Goal: Task Accomplishment & Management: Manage account settings

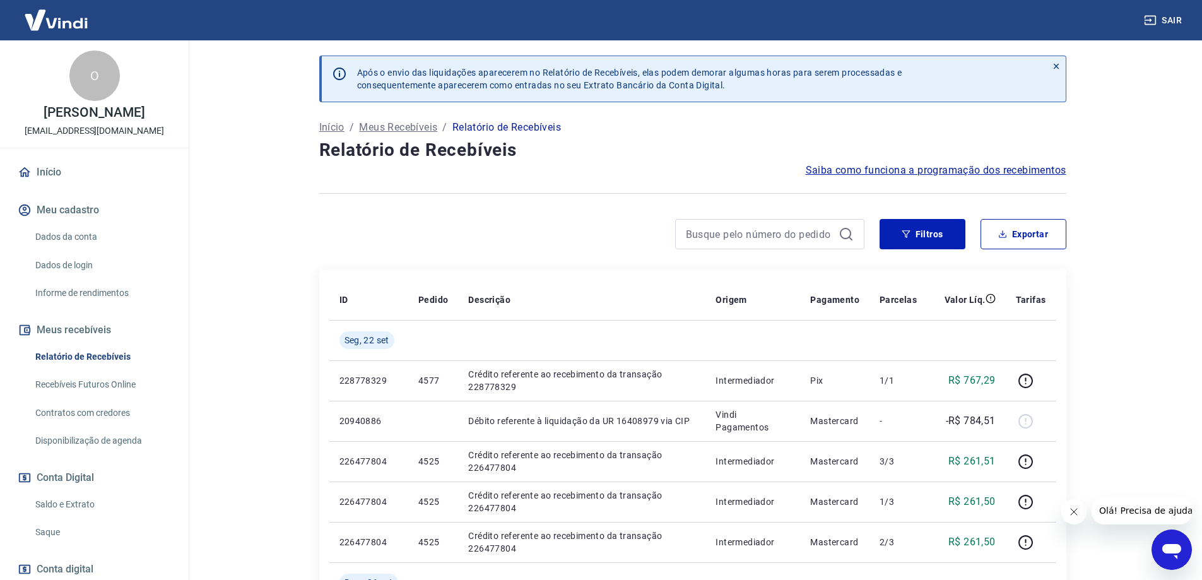
click at [68, 505] on link "Saldo e Extrato" at bounding box center [101, 505] width 143 height 26
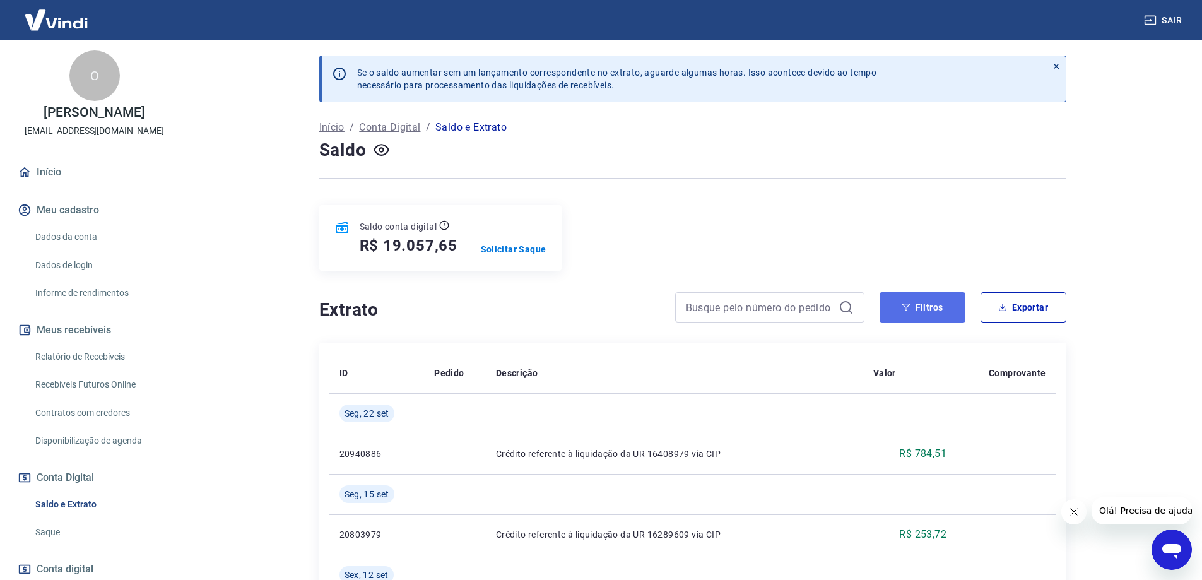
click at [751, 306] on icon "button" at bounding box center [906, 307] width 9 height 9
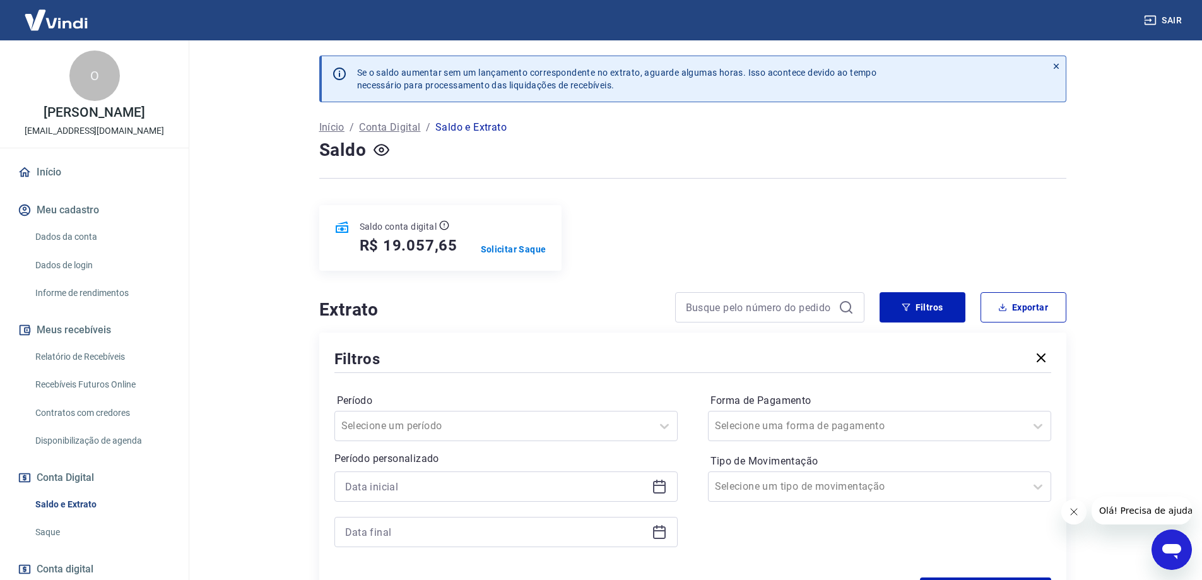
click at [664, 486] on icon at bounding box center [659, 485] width 13 height 1
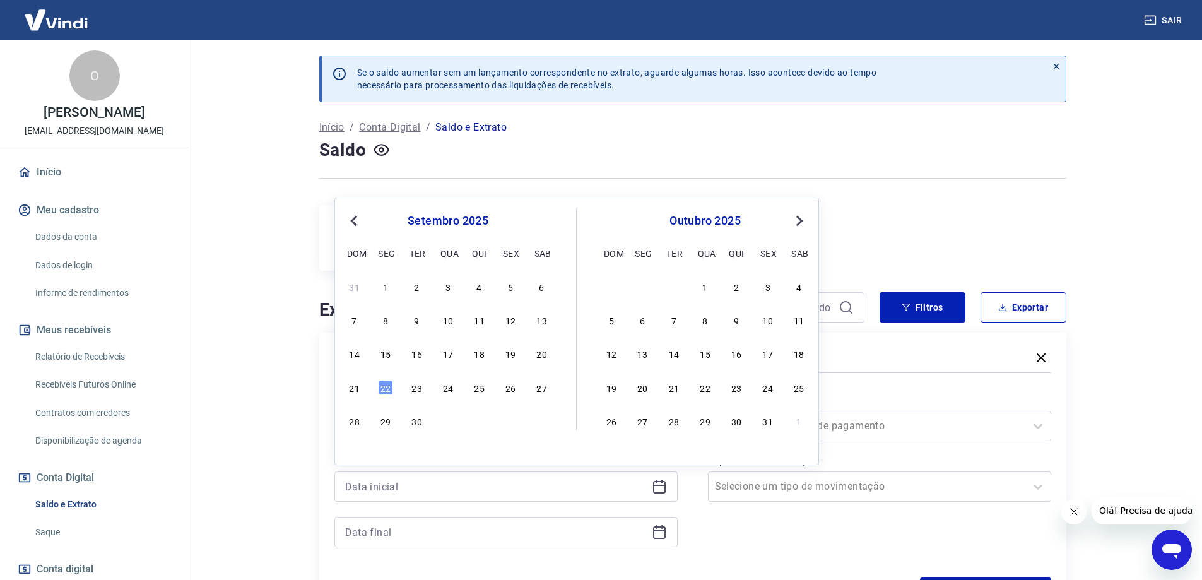
click at [355, 223] on span "Previous Month" at bounding box center [355, 220] width 0 height 15
click at [509, 424] on div "29" at bounding box center [510, 420] width 15 height 15
type input "[DATE]"
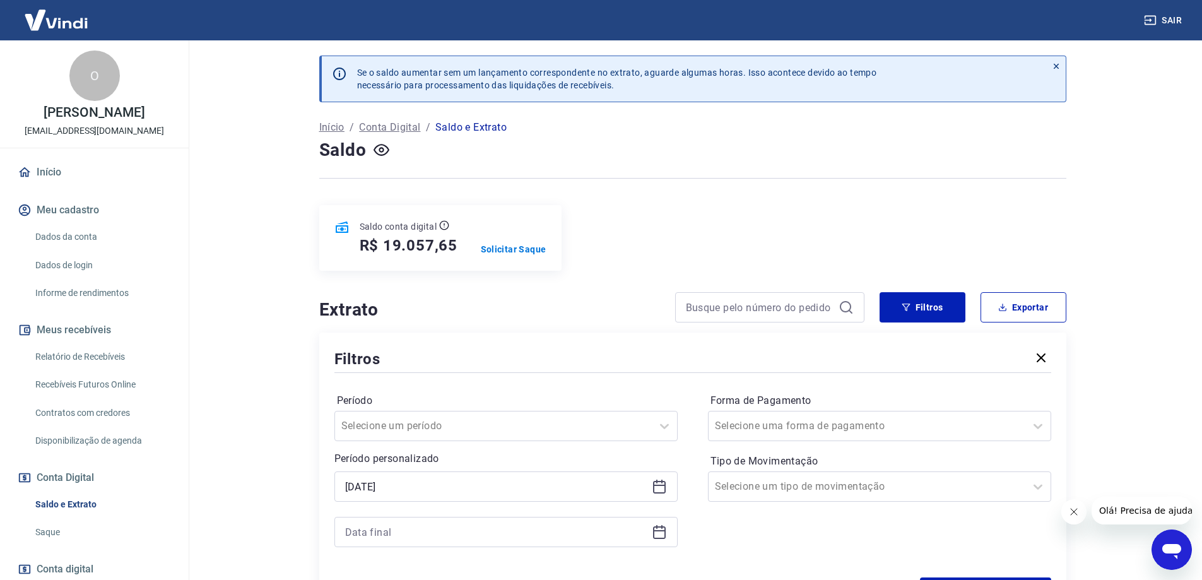
click at [658, 533] on icon at bounding box center [659, 532] width 15 height 15
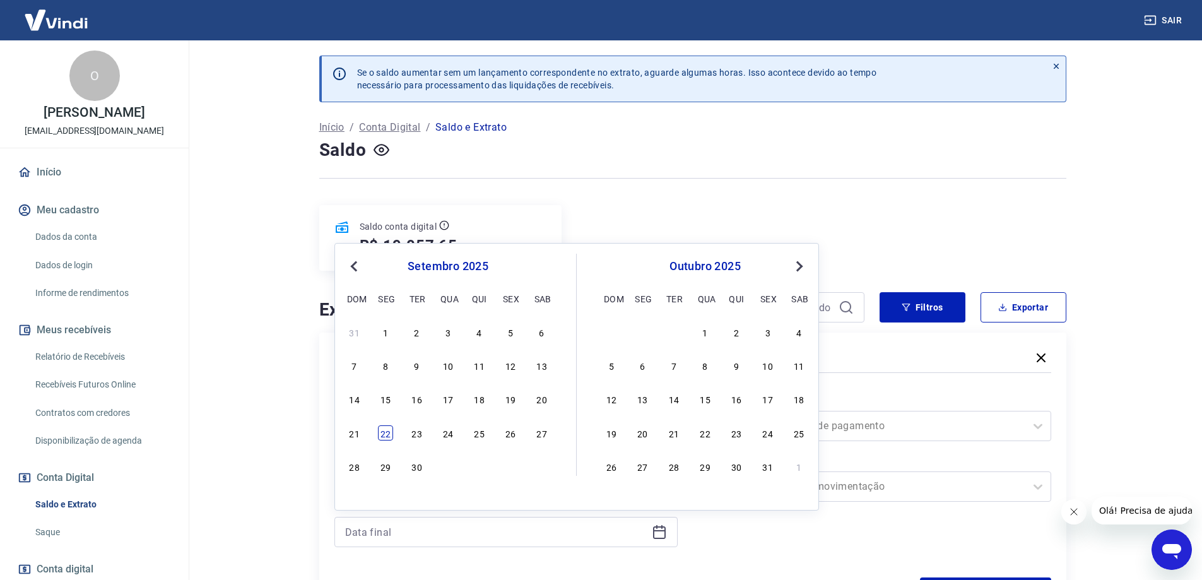
click at [389, 429] on div "22" at bounding box center [385, 432] width 15 height 15
type input "[DATE]"
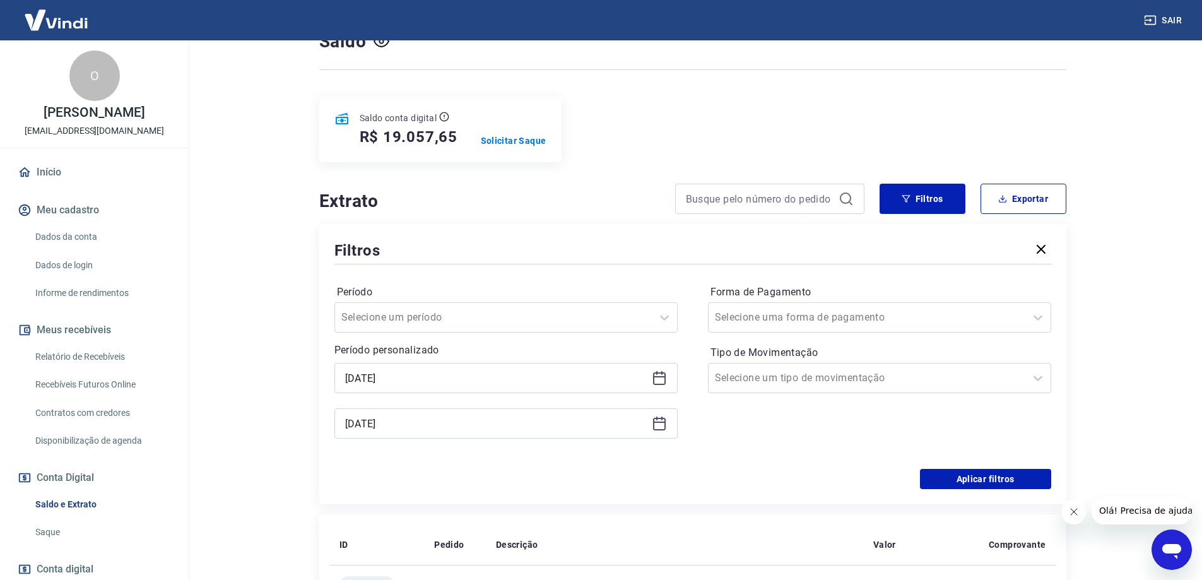
scroll to position [252, 0]
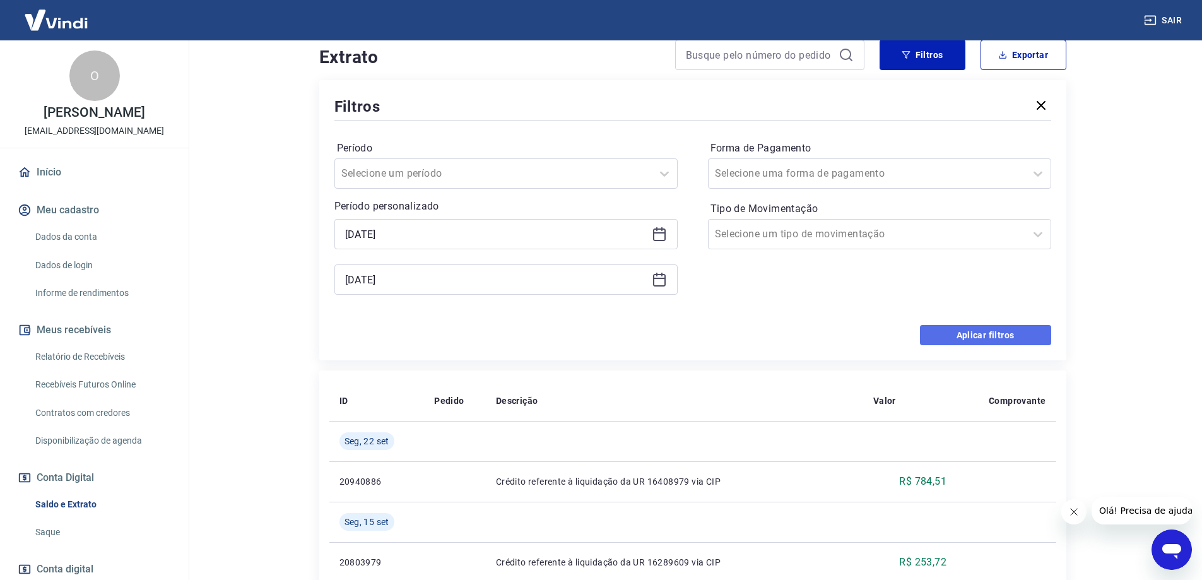
click at [751, 333] on button "Aplicar filtros" at bounding box center [985, 335] width 131 height 20
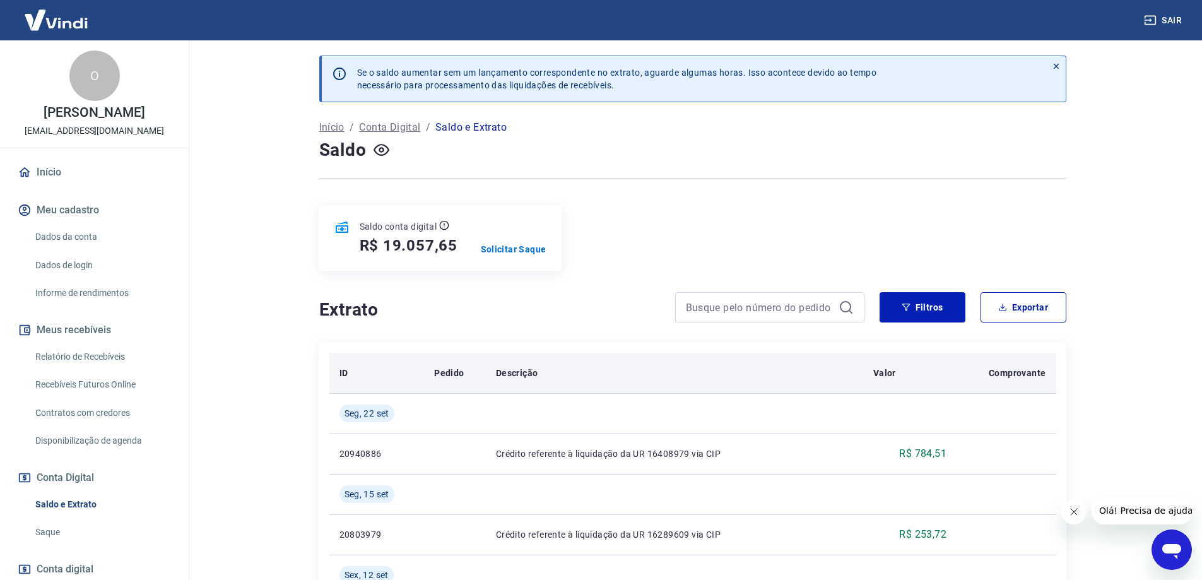
scroll to position [126, 0]
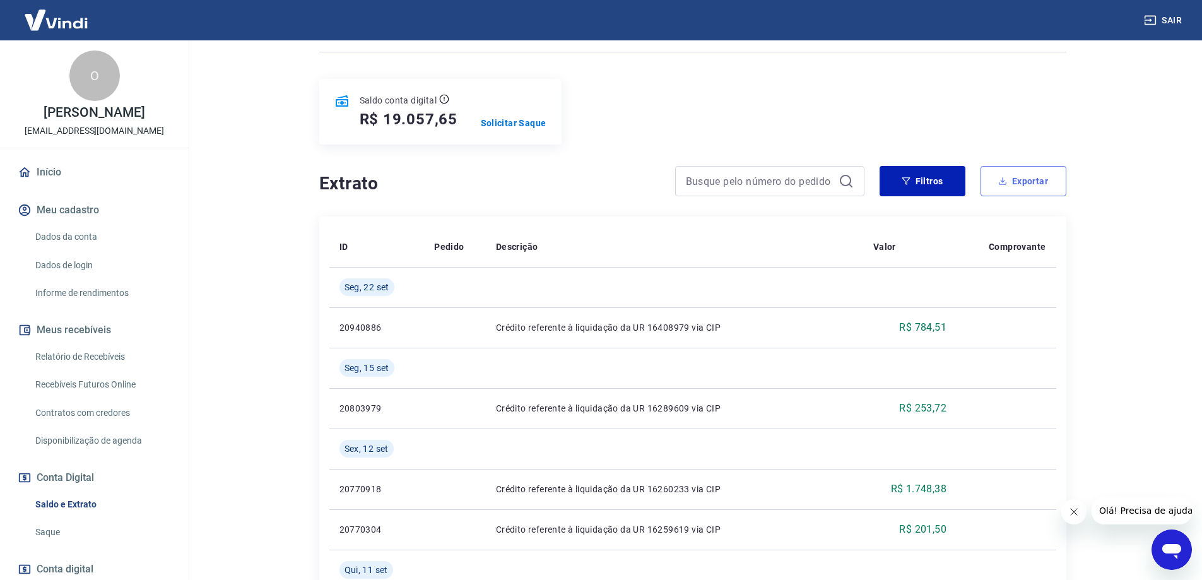
click at [751, 180] on button "Exportar" at bounding box center [1024, 181] width 86 height 30
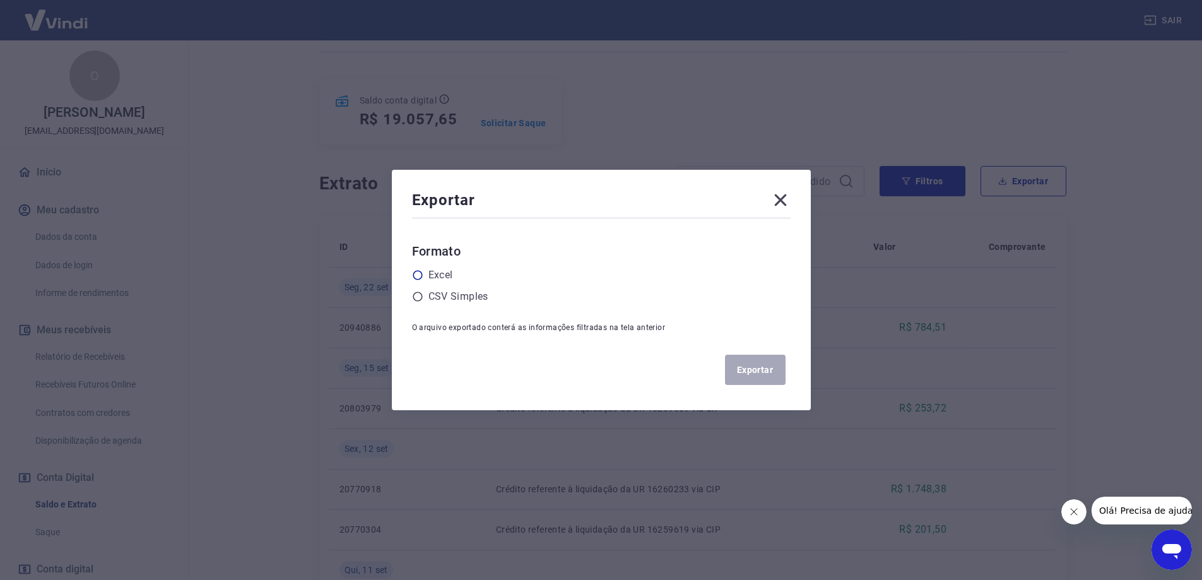
click at [422, 276] on icon at bounding box center [417, 275] width 11 height 11
click at [0, 0] on input "radio" at bounding box center [0, 0] width 0 height 0
click at [751, 376] on button "Exportar" at bounding box center [755, 370] width 61 height 30
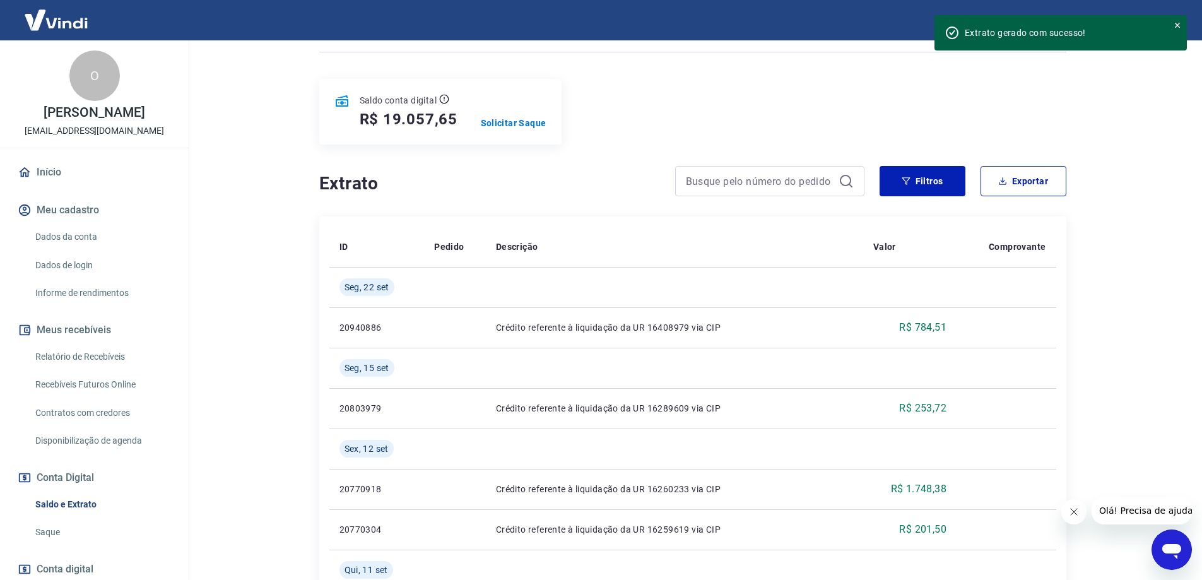
click at [47, 174] on link "Início" at bounding box center [94, 172] width 158 height 28
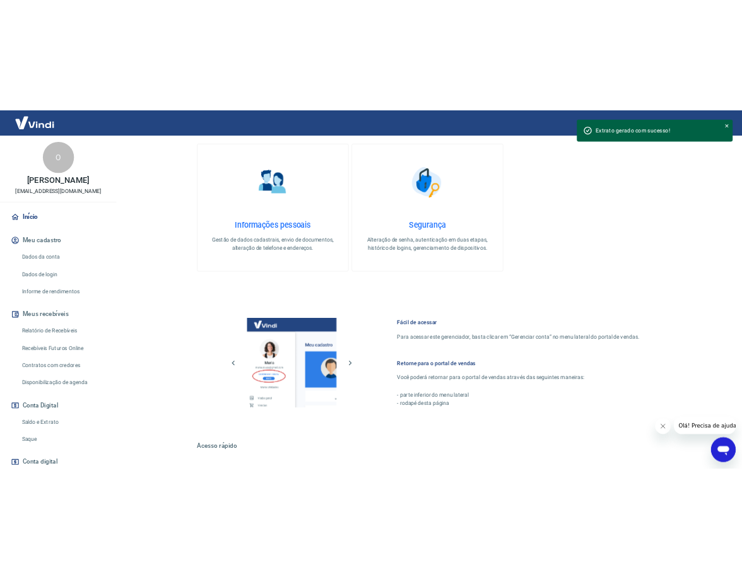
scroll to position [404, 0]
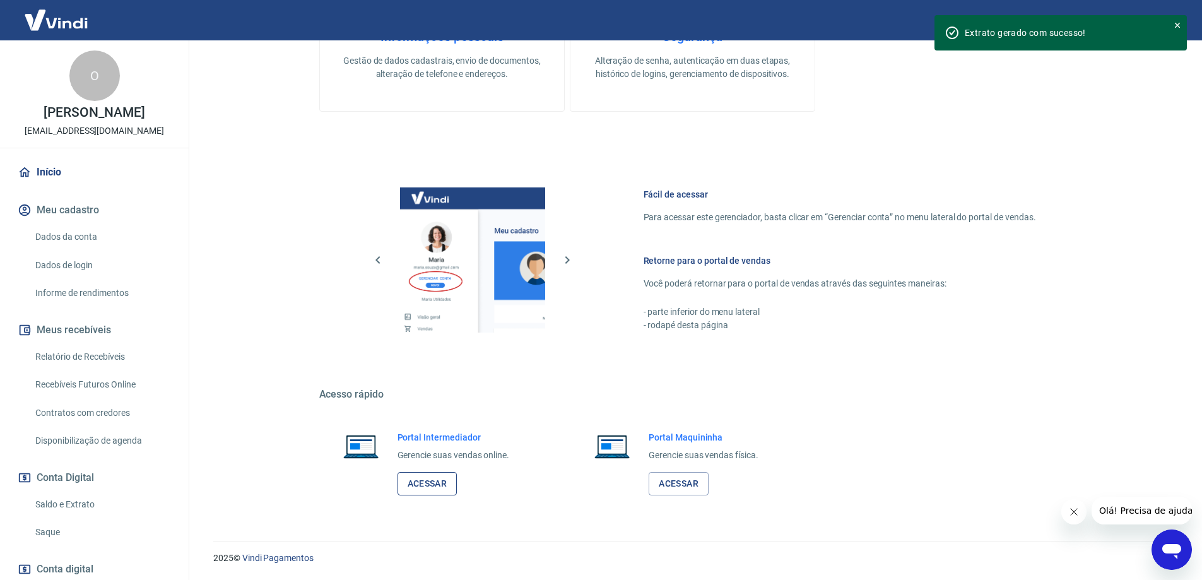
click at [424, 483] on link "Acessar" at bounding box center [428, 483] width 60 height 23
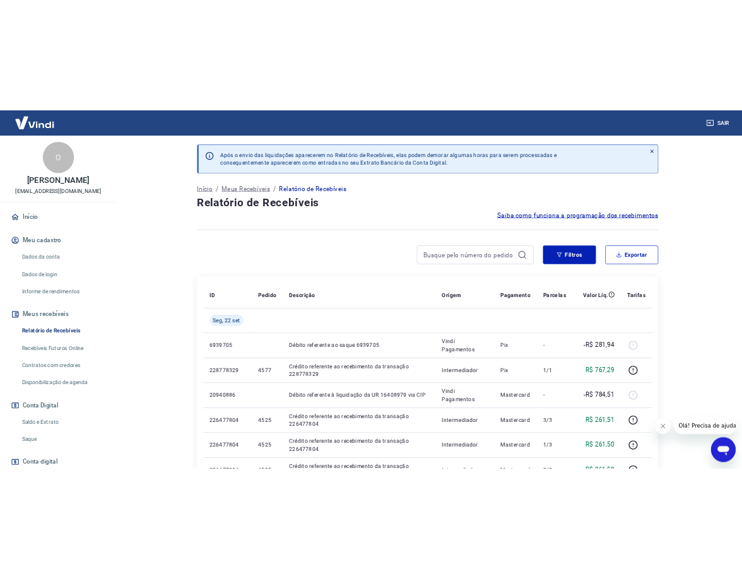
scroll to position [79, 0]
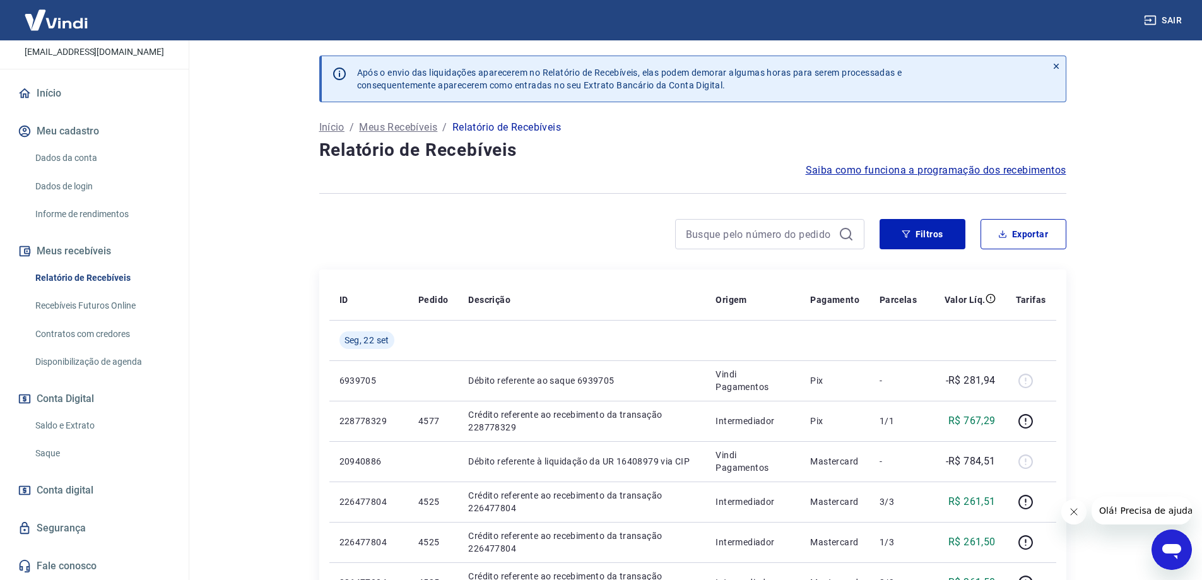
click at [80, 490] on span "Conta digital" at bounding box center [65, 491] width 57 height 18
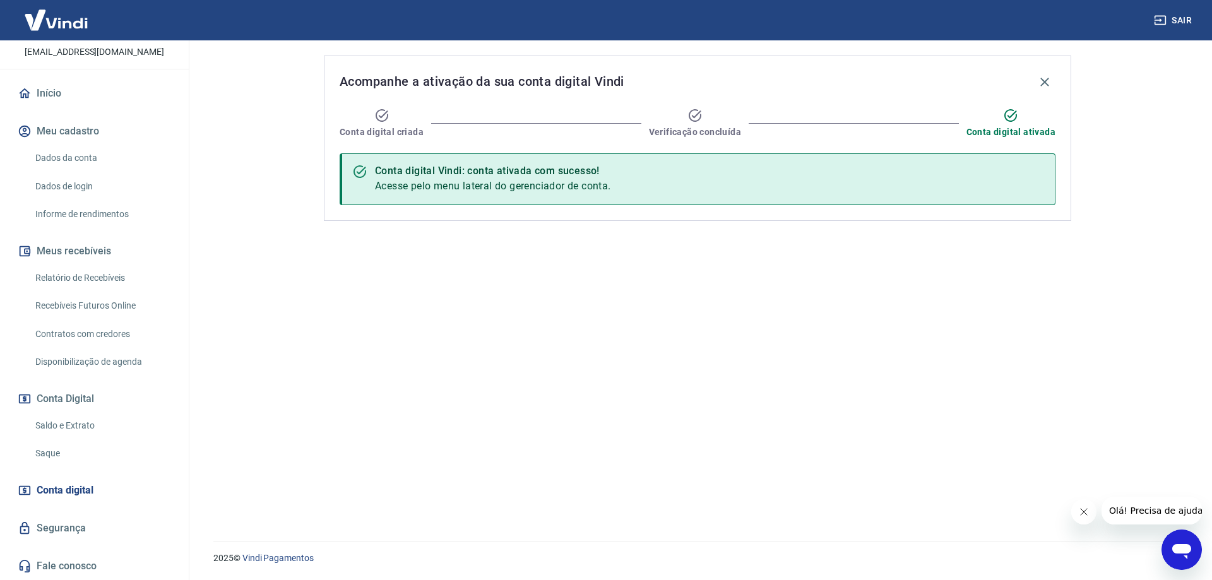
click at [66, 424] on link "Saldo e Extrato" at bounding box center [101, 426] width 143 height 26
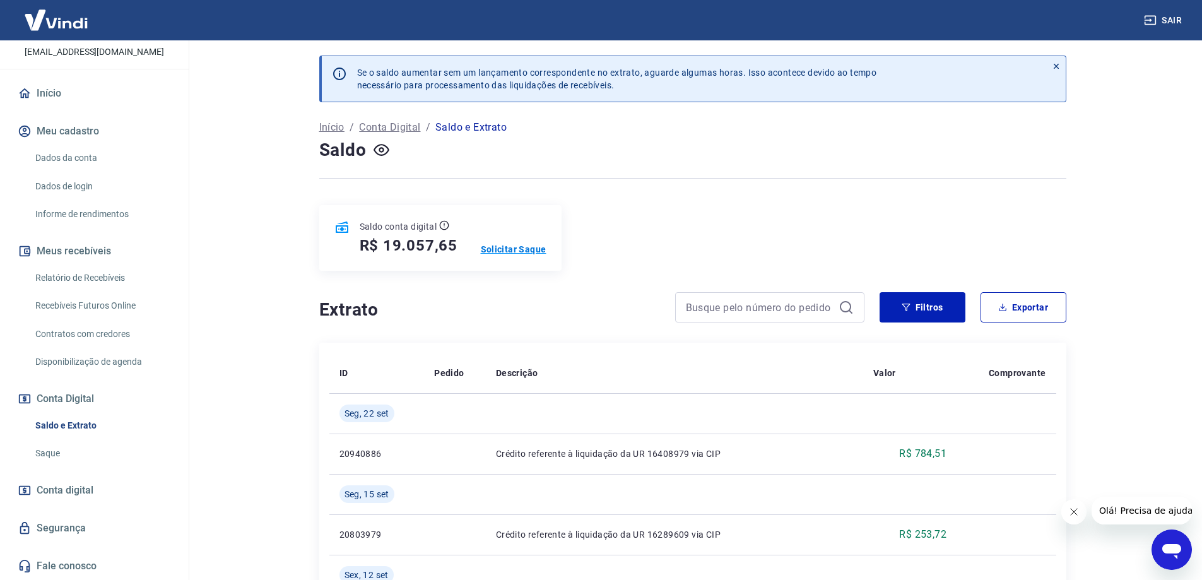
click at [506, 250] on p "Solicitar Saque" at bounding box center [514, 249] width 66 height 13
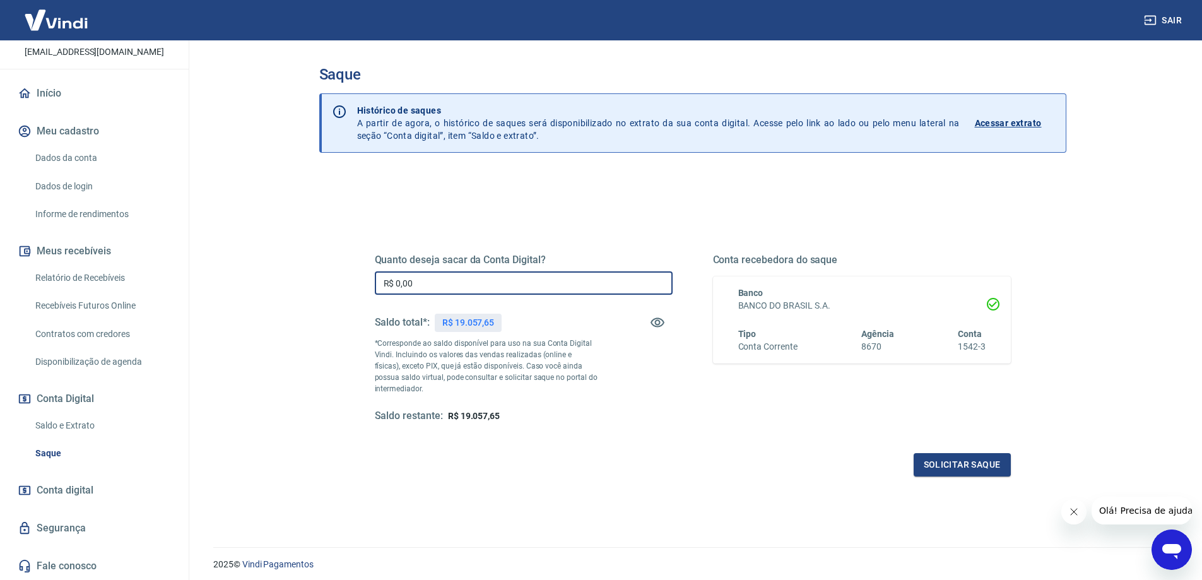
click at [472, 292] on input "R$ 0,00" at bounding box center [524, 282] width 298 height 23
type input "R$ 18.499,98"
click at [963, 457] on button "Solicitar saque" at bounding box center [962, 464] width 97 height 23
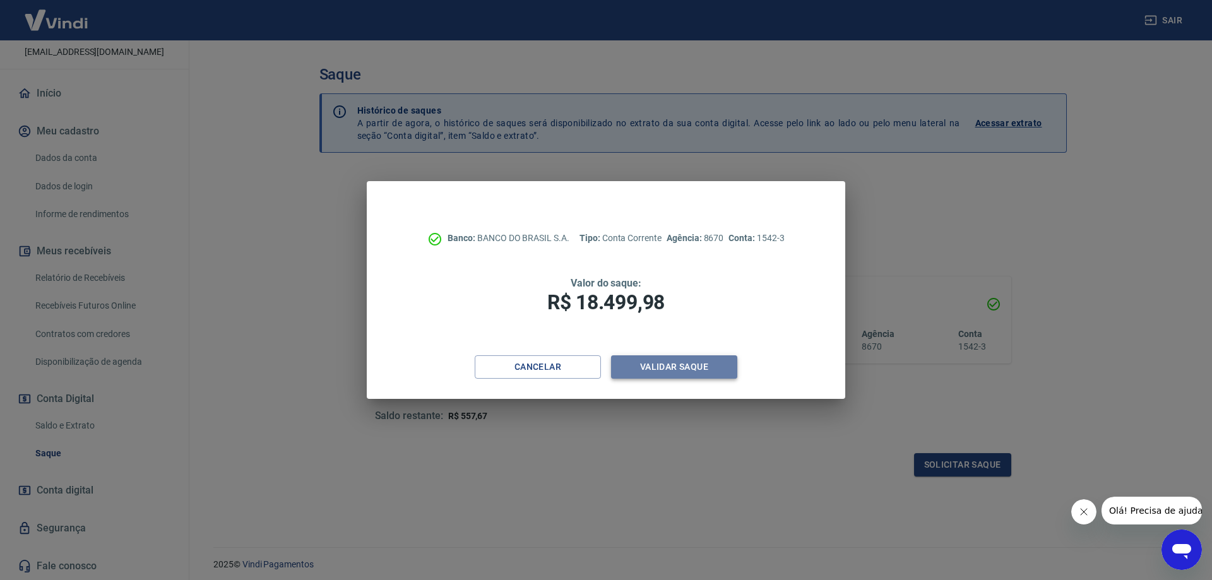
click at [646, 362] on button "Validar saque" at bounding box center [674, 366] width 126 height 23
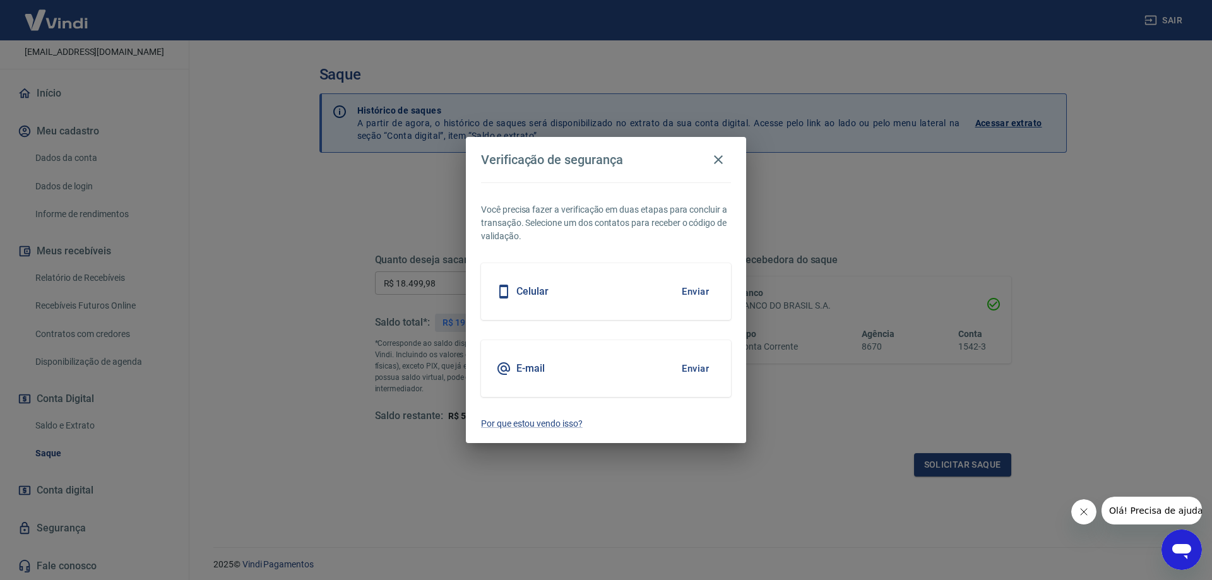
click at [561, 295] on div "Celular Enviar" at bounding box center [606, 291] width 250 height 57
click at [542, 369] on h5 "E-mail" at bounding box center [530, 368] width 28 height 13
click at [701, 369] on button "Enviar" at bounding box center [695, 368] width 41 height 27
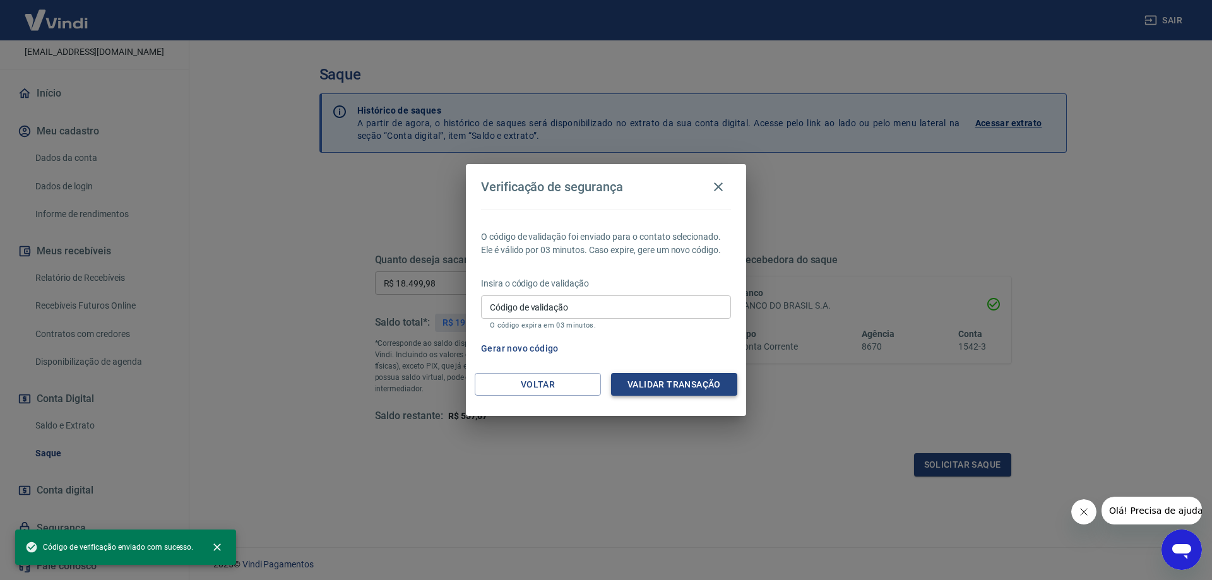
click at [682, 383] on button "Validar transação" at bounding box center [674, 384] width 126 height 23
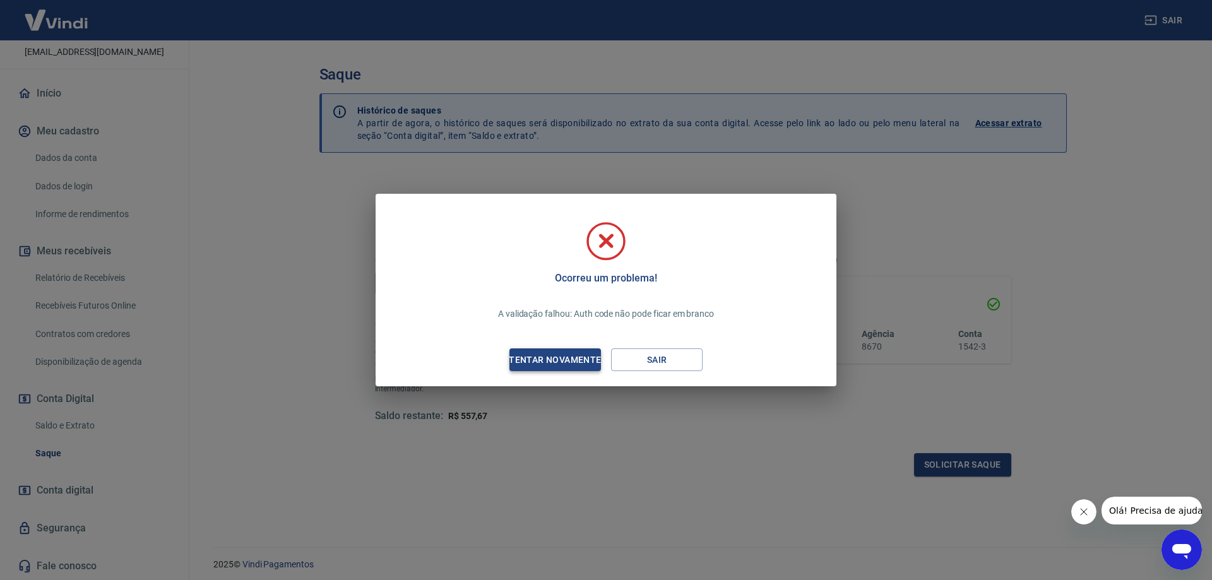
click at [559, 361] on div "Tentar novamente" at bounding box center [555, 360] width 122 height 16
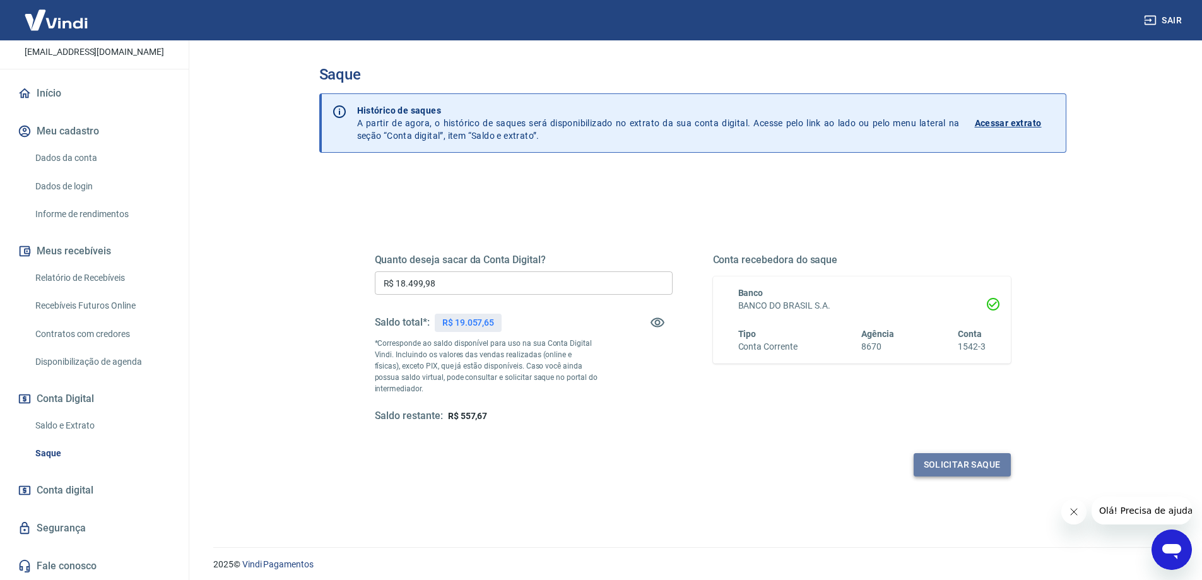
click at [978, 457] on button "Solicitar saque" at bounding box center [962, 464] width 97 height 23
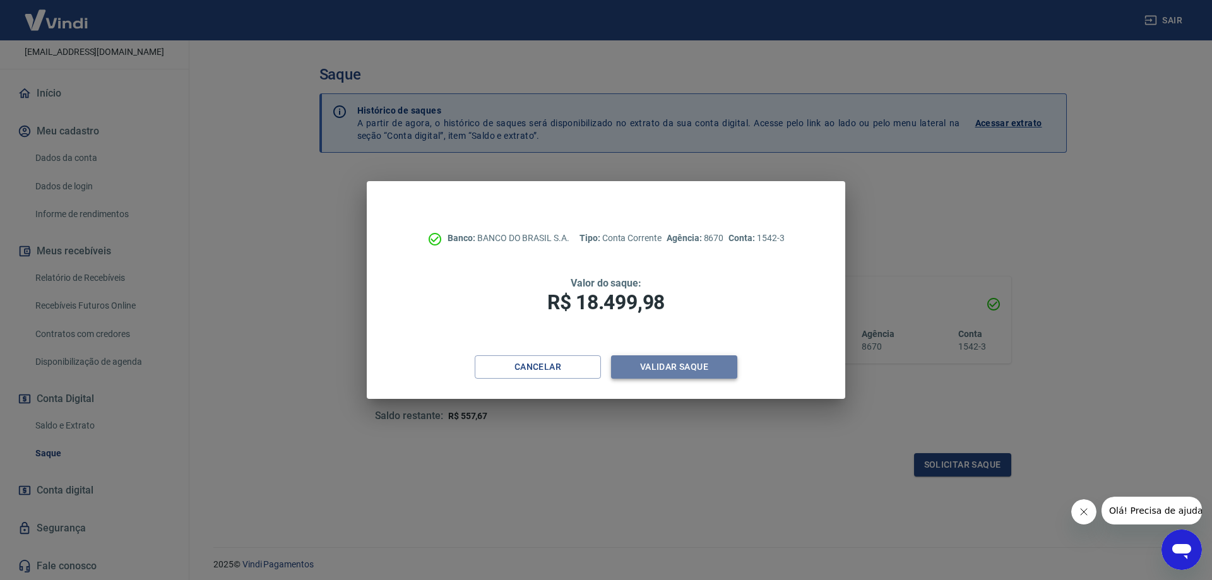
click at [646, 367] on button "Validar saque" at bounding box center [674, 366] width 126 height 23
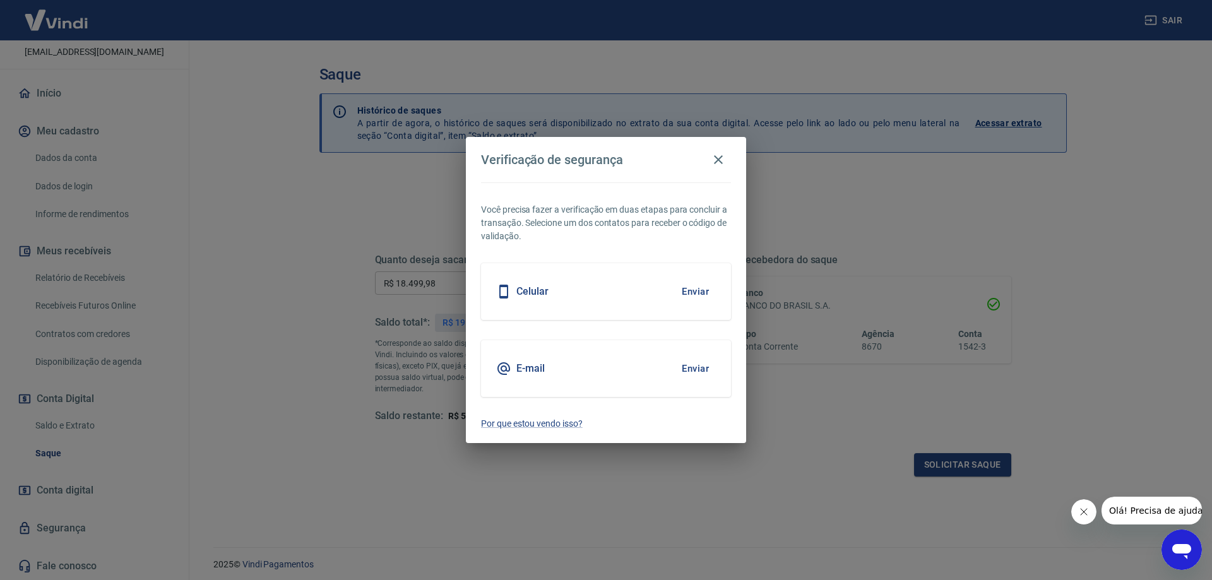
click at [680, 367] on button "Enviar" at bounding box center [695, 368] width 41 height 27
click at [700, 371] on button "Enviar" at bounding box center [695, 368] width 41 height 27
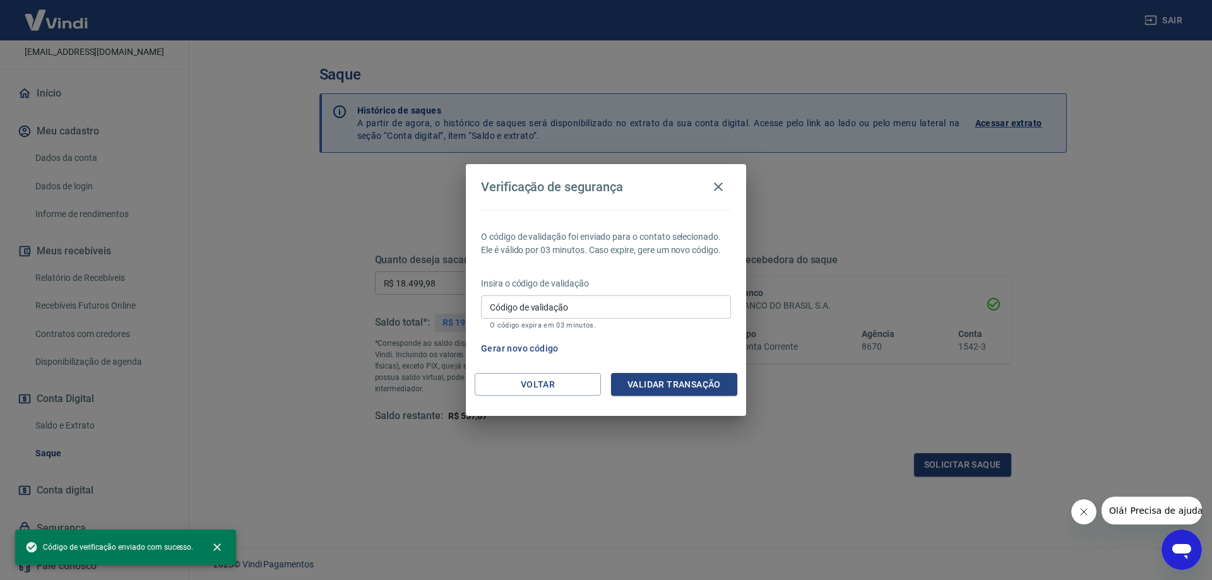
click at [611, 312] on input "Código de validação" at bounding box center [606, 306] width 250 height 23
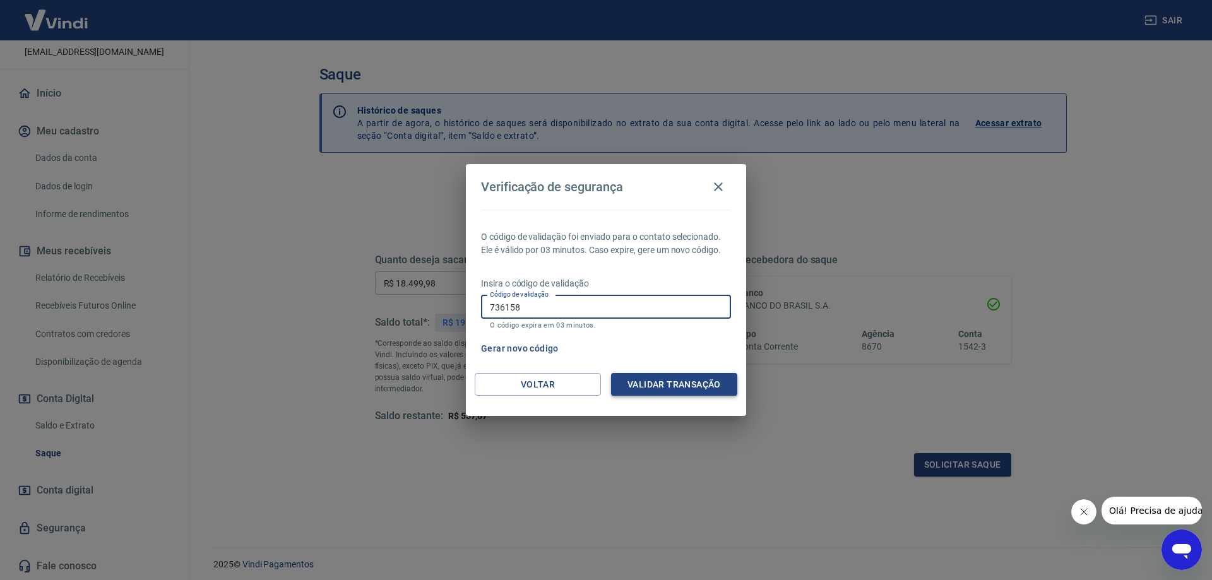
type input "736158"
click at [699, 388] on button "Validar transação" at bounding box center [674, 384] width 126 height 23
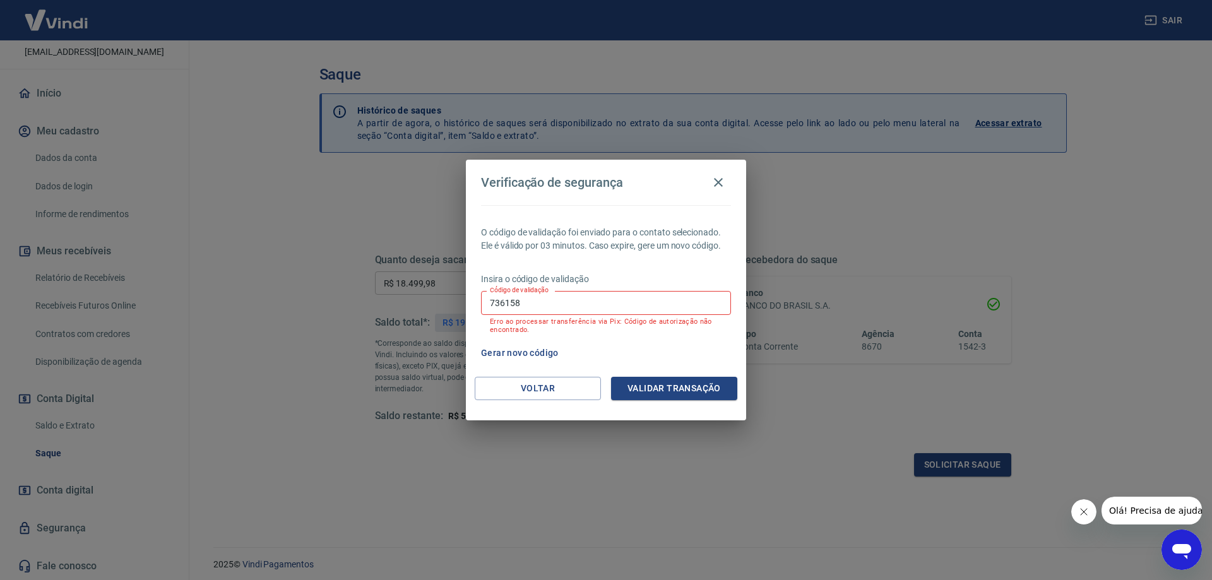
click at [584, 304] on input "736158" at bounding box center [606, 302] width 250 height 23
click at [443, 294] on div "Verificação de segurança O código de validação foi enviado para o contato selec…" at bounding box center [606, 290] width 1212 height 580
click at [576, 302] on input "736158" at bounding box center [606, 302] width 250 height 23
drag, startPoint x: 576, startPoint y: 302, endPoint x: 432, endPoint y: 302, distance: 144.5
click at [432, 302] on div "Verificação de segurança O código de validação foi enviado para o contato selec…" at bounding box center [606, 290] width 1212 height 580
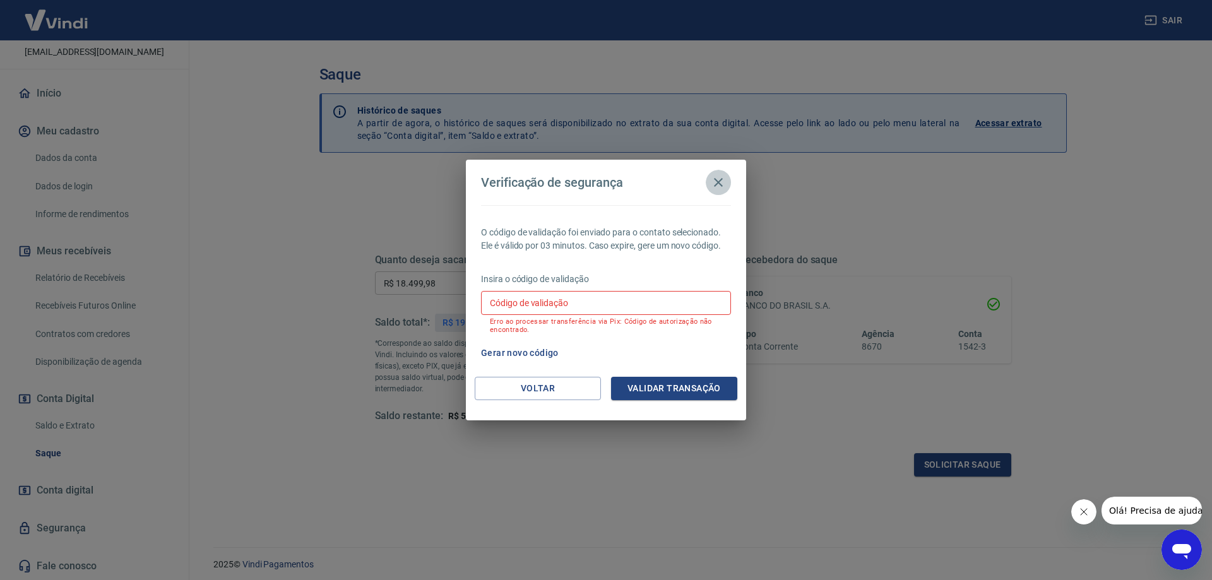
click at [722, 185] on icon "button" at bounding box center [718, 182] width 15 height 15
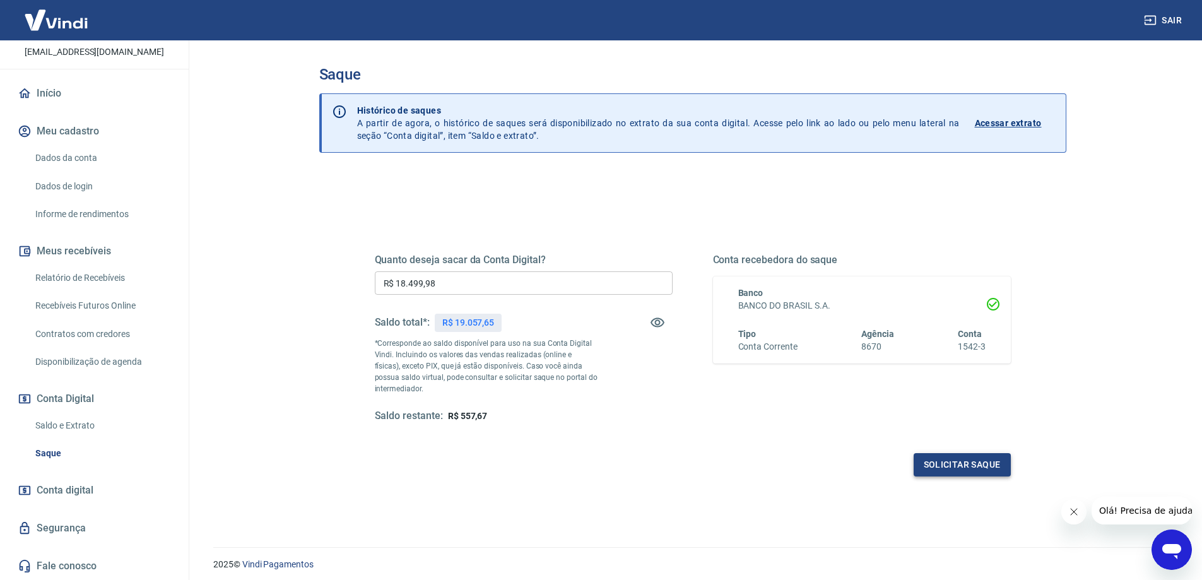
click at [956, 466] on button "Solicitar saque" at bounding box center [962, 464] width 97 height 23
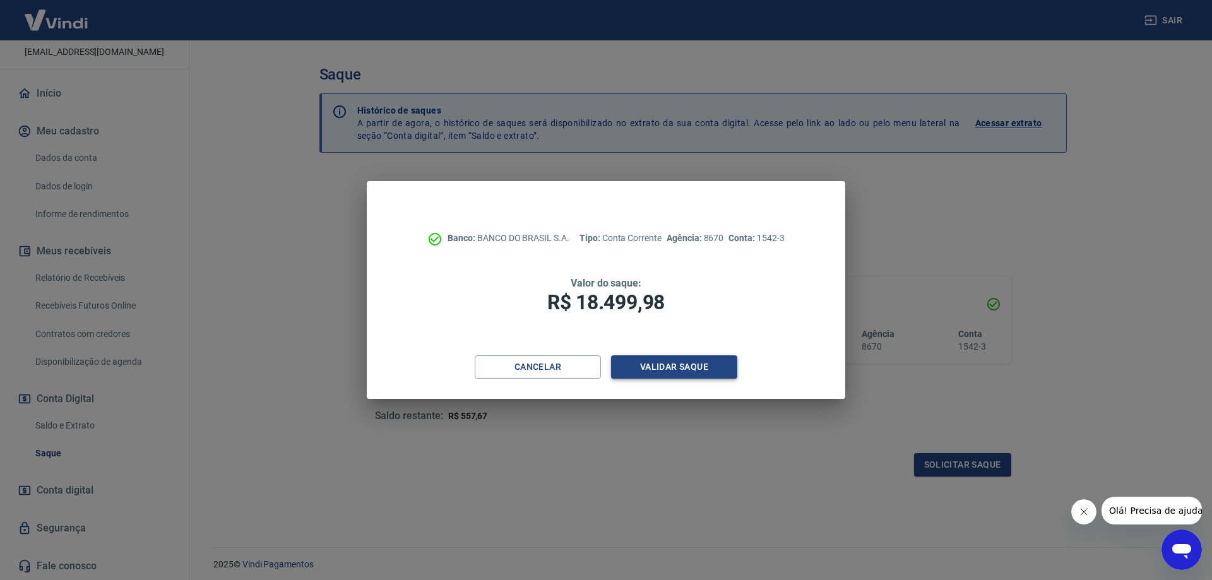
click at [655, 372] on button "Validar saque" at bounding box center [674, 366] width 126 height 23
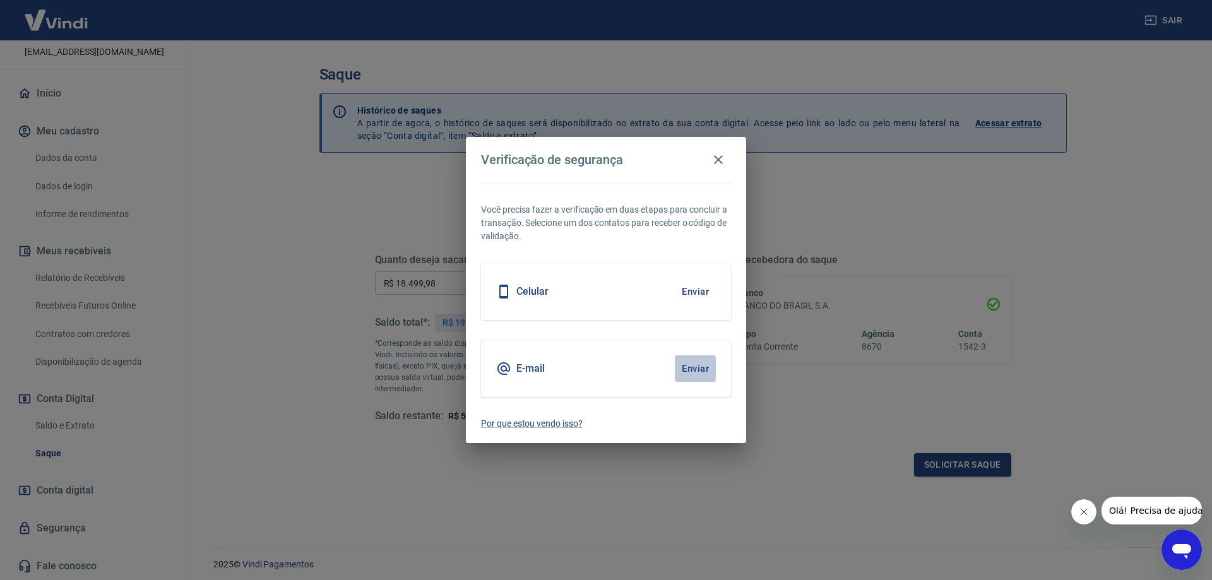
click at [685, 370] on button "Enviar" at bounding box center [695, 368] width 41 height 27
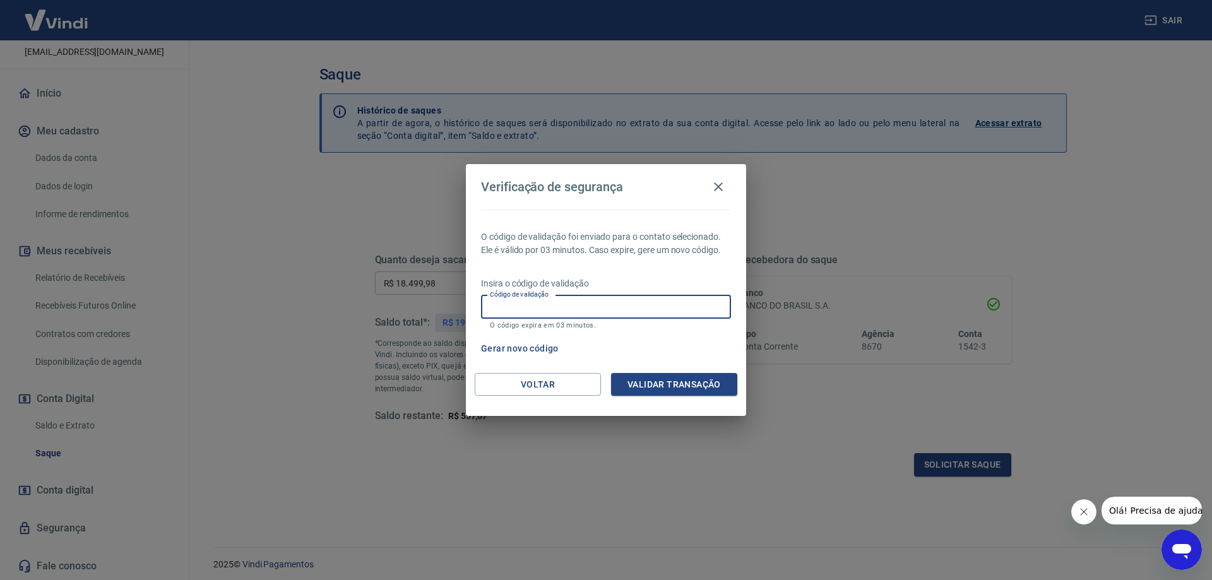
click at [515, 314] on input "Código de validação" at bounding box center [606, 306] width 250 height 23
type input "363829"
click at [685, 374] on button "Validar transação" at bounding box center [674, 384] width 126 height 23
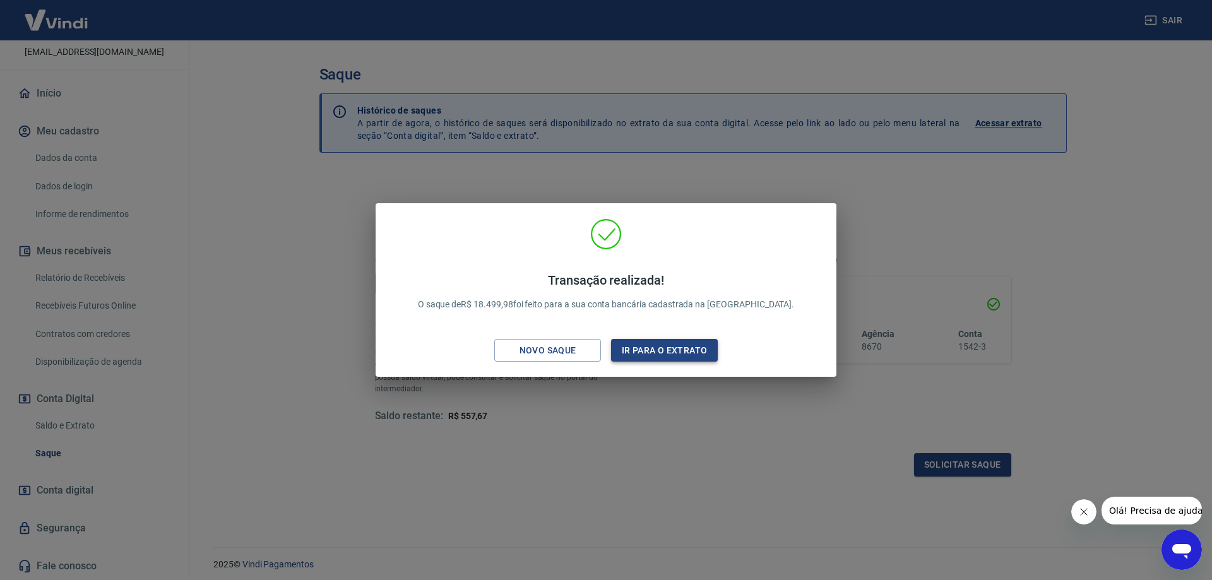
click at [653, 348] on button "Ir para o extrato" at bounding box center [664, 350] width 107 height 23
